Goal: Information Seeking & Learning: Learn about a topic

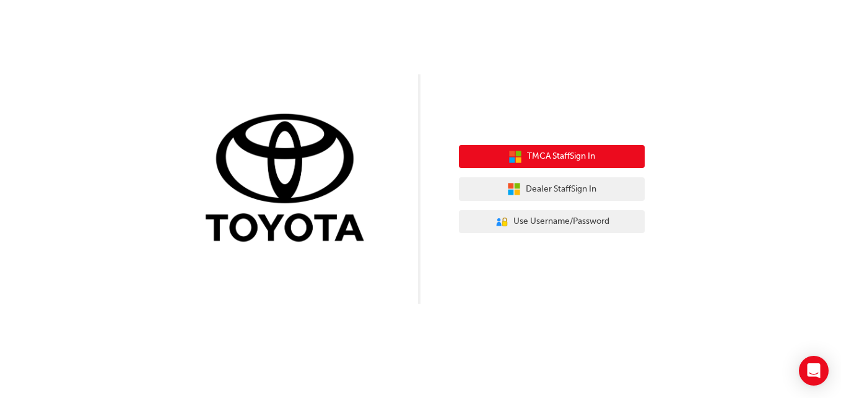
click at [538, 151] on span "TMCA Staff Sign In" at bounding box center [561, 156] width 68 height 14
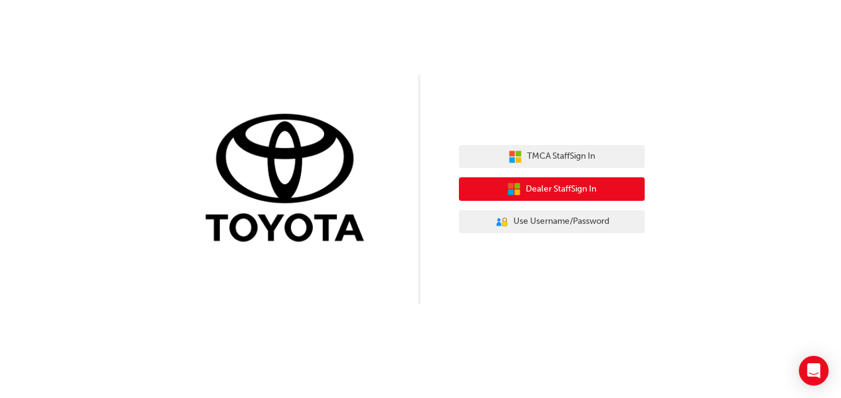
click at [574, 188] on span "Dealer Staff Sign In" at bounding box center [561, 189] width 71 height 14
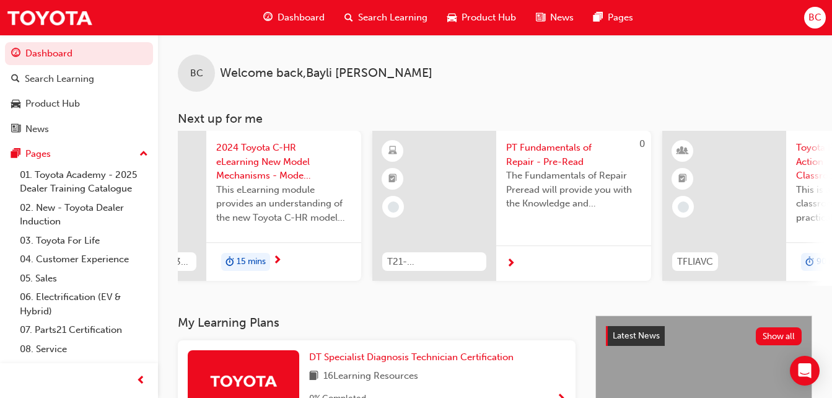
scroll to position [0, 729]
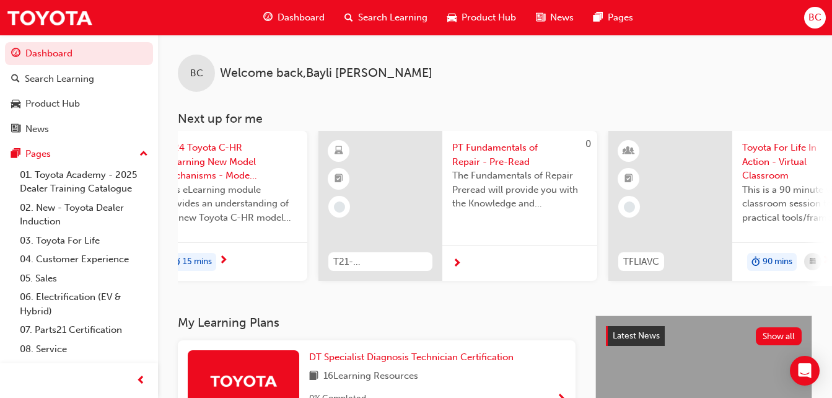
click at [383, 21] on span "Search Learning" at bounding box center [392, 18] width 69 height 14
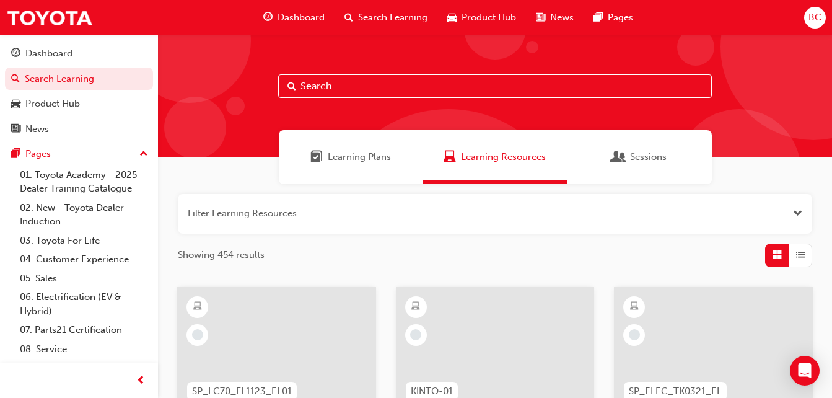
click at [299, 9] on div "Dashboard" at bounding box center [293, 17] width 81 height 25
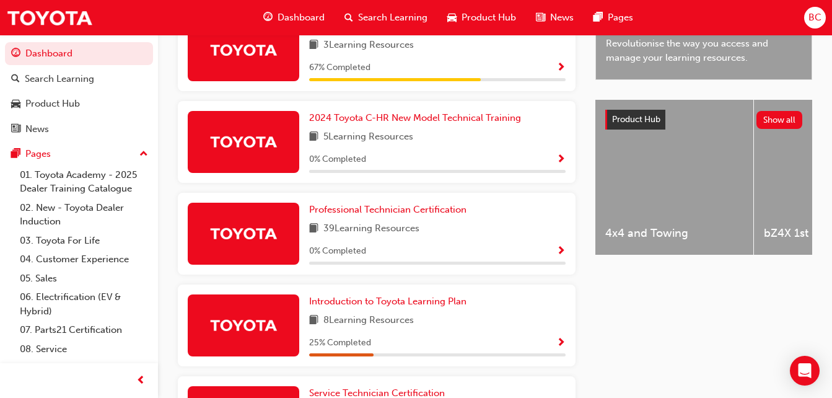
scroll to position [423, 0]
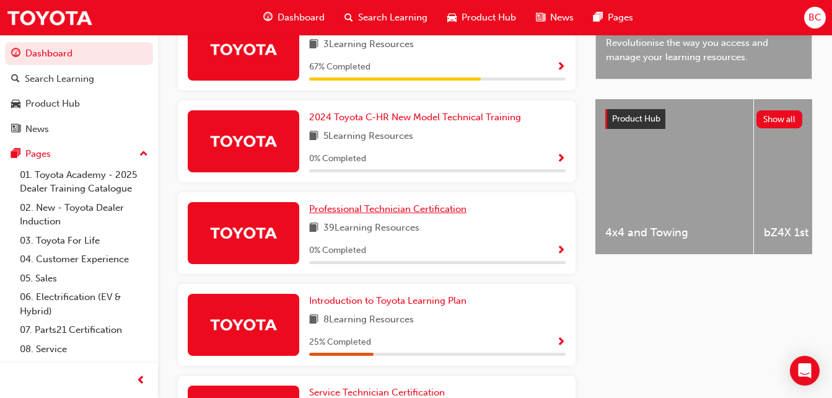
click at [395, 208] on span "Professional Technician Certification" at bounding box center [387, 208] width 157 height 11
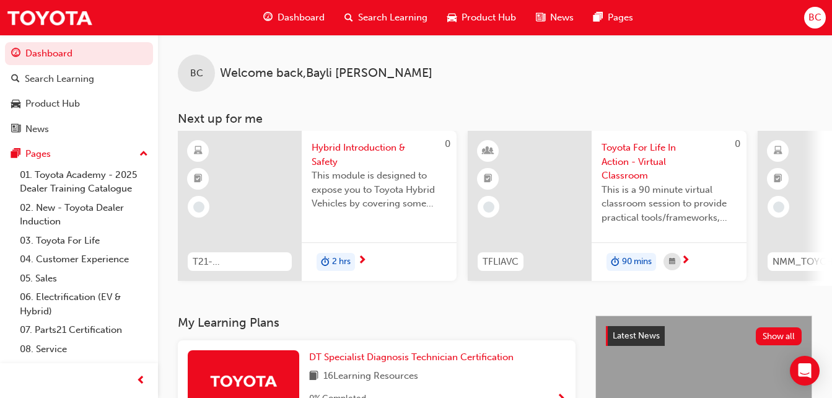
click at [305, 25] on div "Dashboard" at bounding box center [293, 17] width 81 height 25
click at [307, 27] on div "Dashboard" at bounding box center [293, 17] width 81 height 25
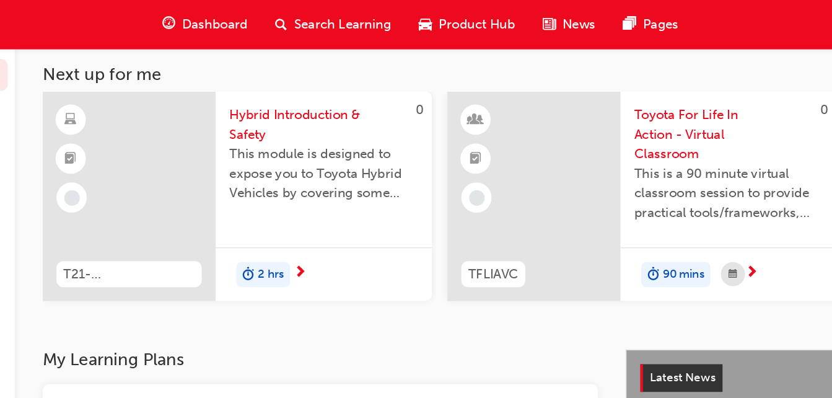
scroll to position [63, 0]
